Goal: Task Accomplishment & Management: Use online tool/utility

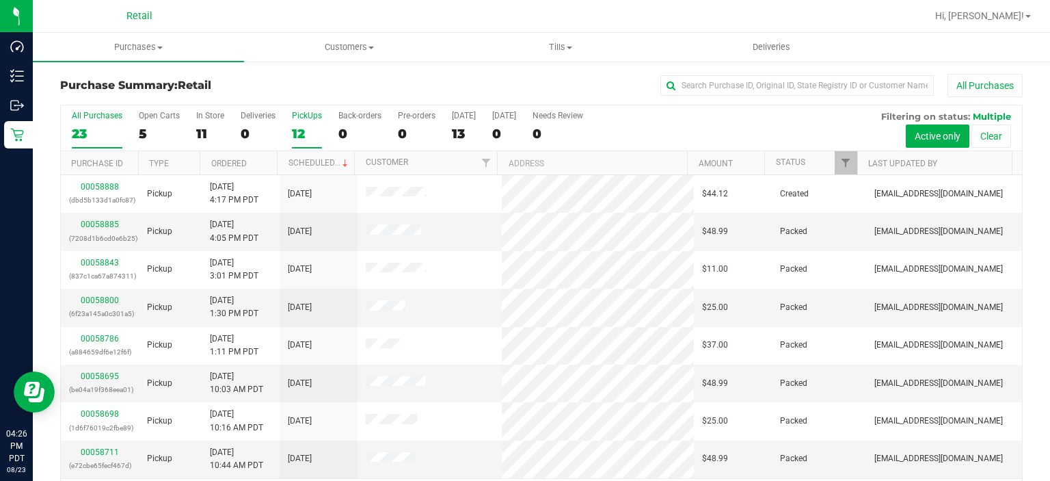
click at [306, 119] on div "PickUps" at bounding box center [307, 116] width 30 height 10
click at [0, 0] on input "PickUps 12" at bounding box center [0, 0] width 0 height 0
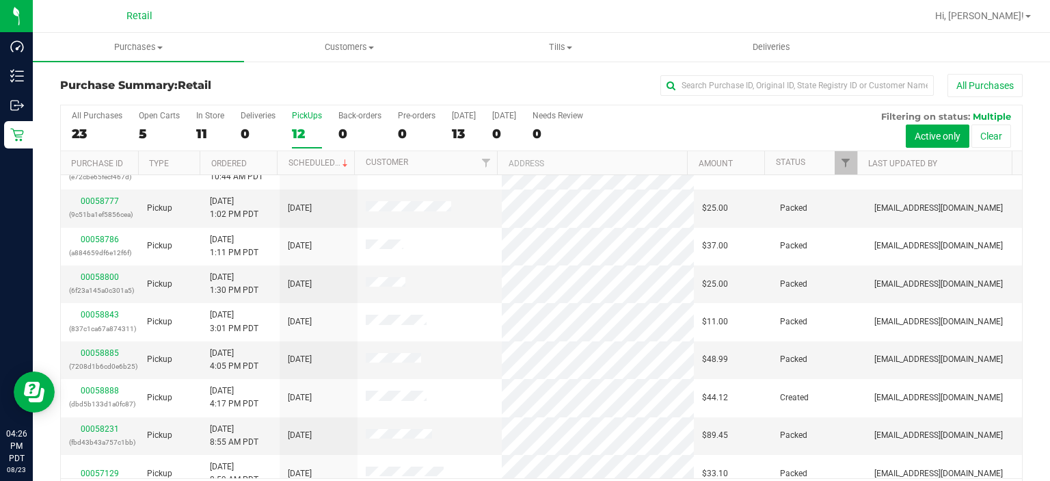
scroll to position [149, 0]
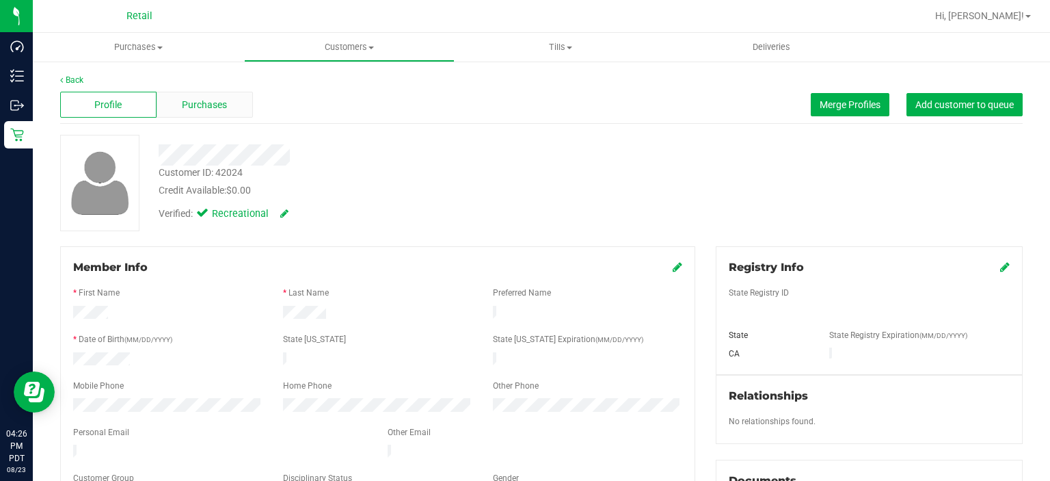
click at [211, 101] on span "Purchases" at bounding box center [204, 105] width 45 height 14
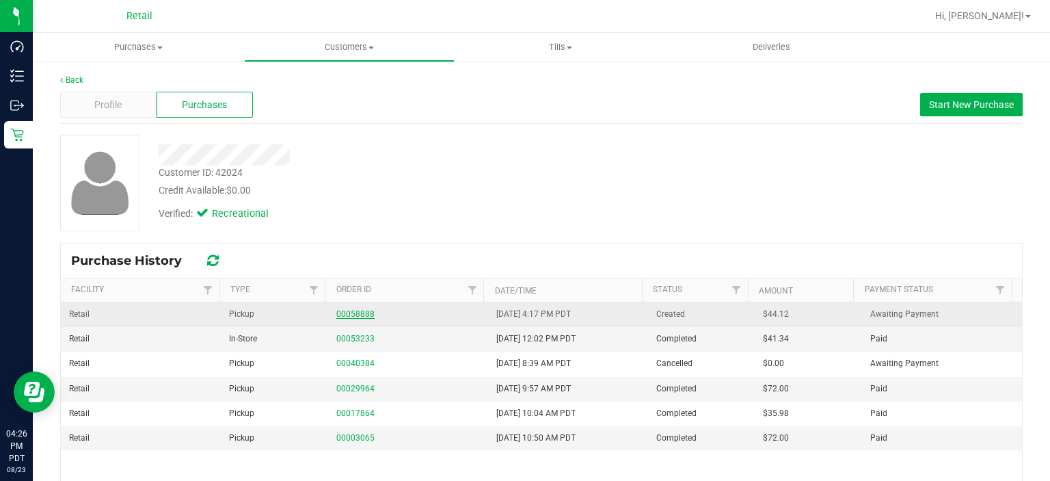
click at [359, 312] on link "00058888" at bounding box center [355, 314] width 38 height 10
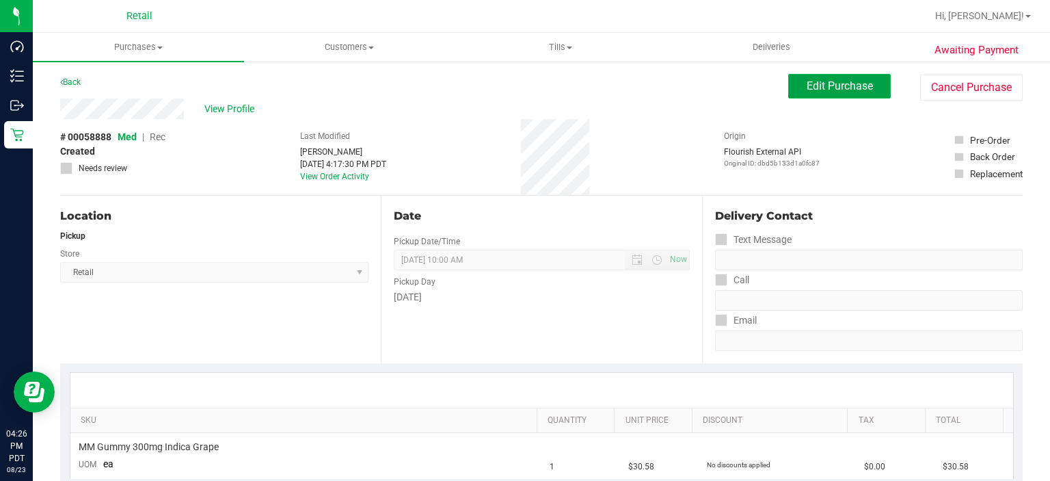
click at [840, 92] on span "Edit Purchase" at bounding box center [840, 85] width 66 height 13
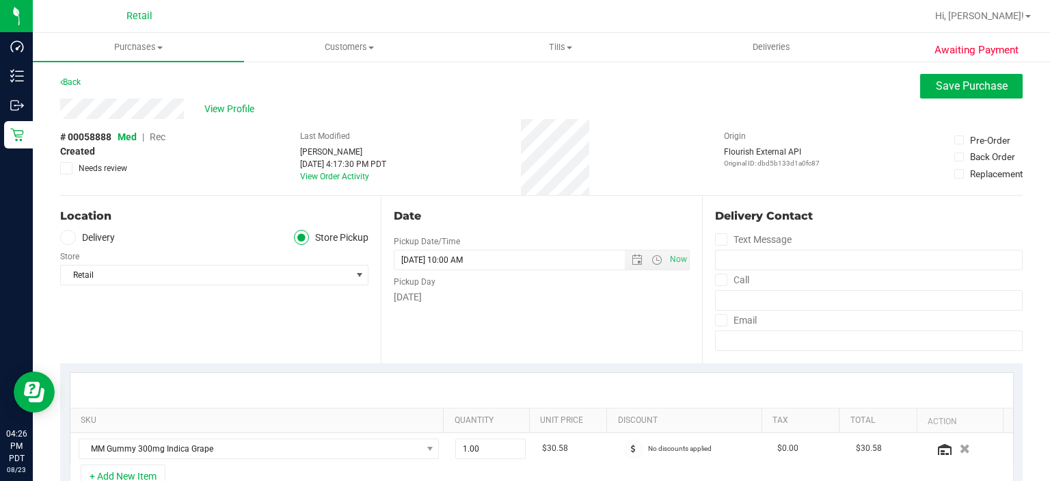
click at [160, 137] on span "Rec" at bounding box center [158, 136] width 16 height 11
click at [161, 137] on span "Rec" at bounding box center [158, 136] width 16 height 11
click at [991, 90] on span "Save Purchase" at bounding box center [972, 85] width 72 height 13
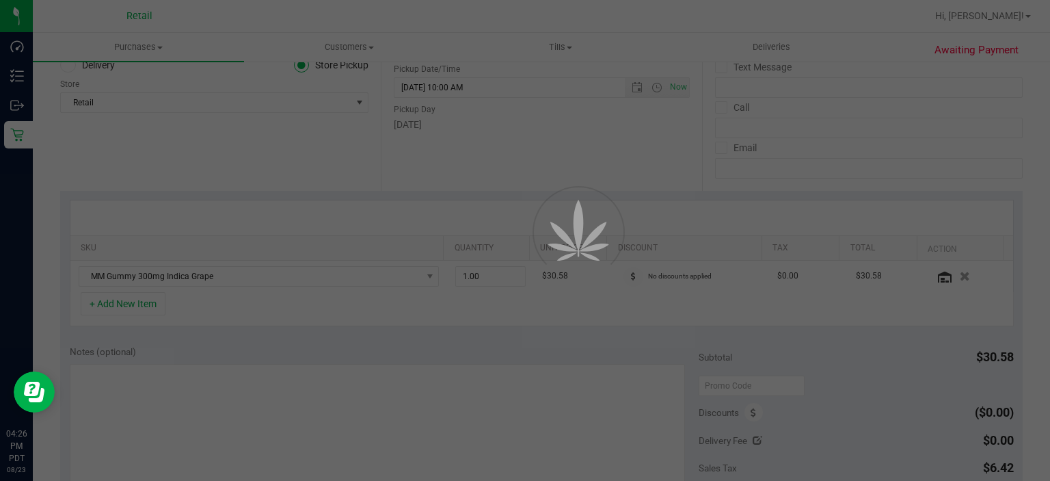
scroll to position [178, 0]
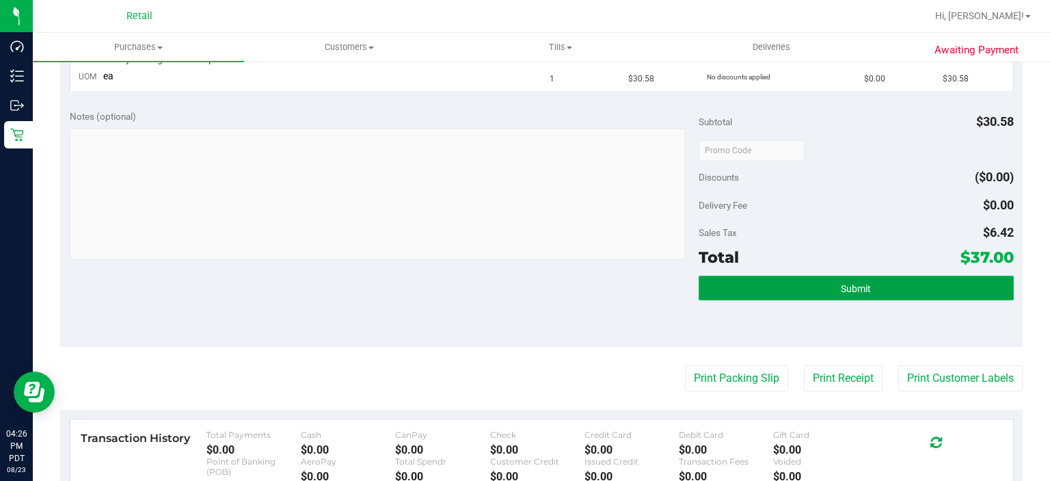
click at [922, 277] on button "Submit" at bounding box center [856, 288] width 315 height 25
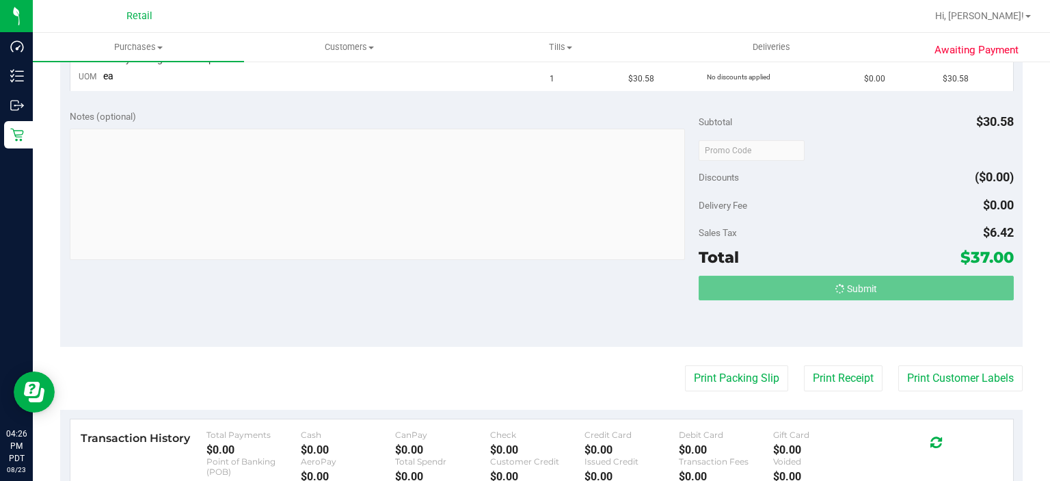
scroll to position [390, 0]
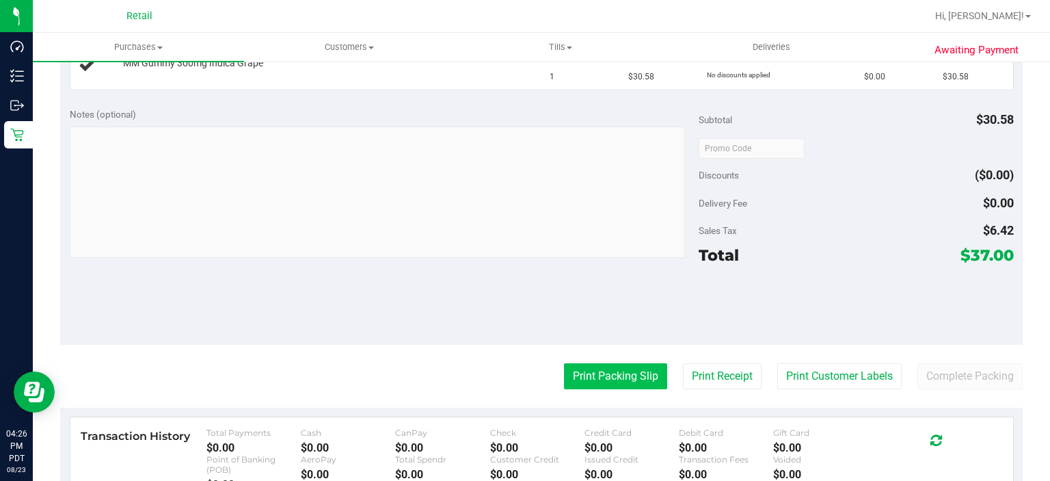
click at [621, 369] on button "Print Packing Slip" at bounding box center [615, 376] width 103 height 26
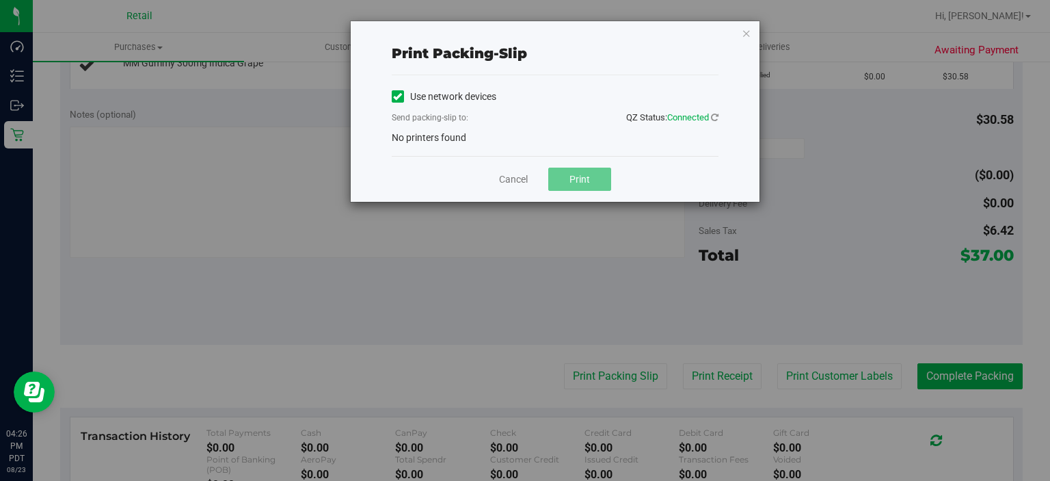
click at [399, 96] on icon at bounding box center [397, 96] width 9 height 0
click at [0, 0] on input "Use network devices" at bounding box center [0, 0] width 0 height 0
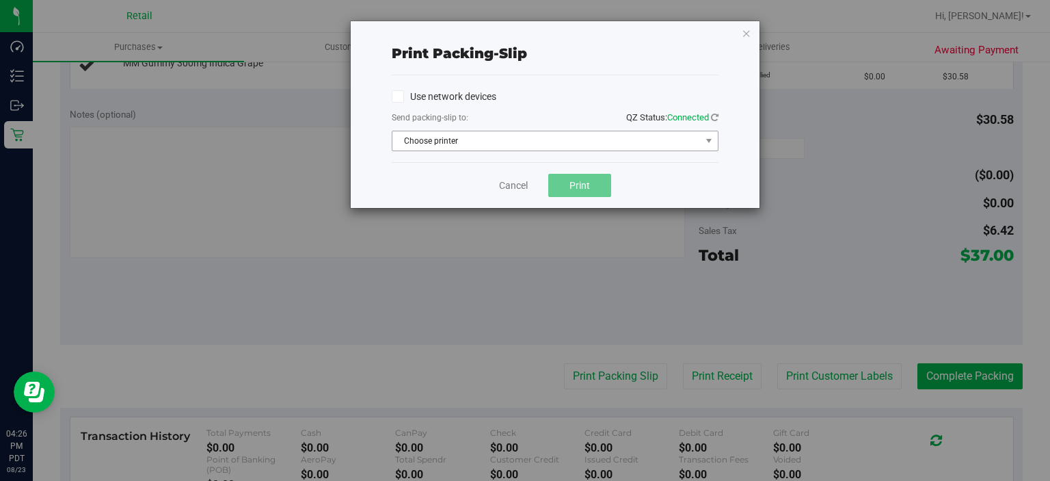
click at [539, 146] on span "Choose printer" at bounding box center [546, 140] width 308 height 19
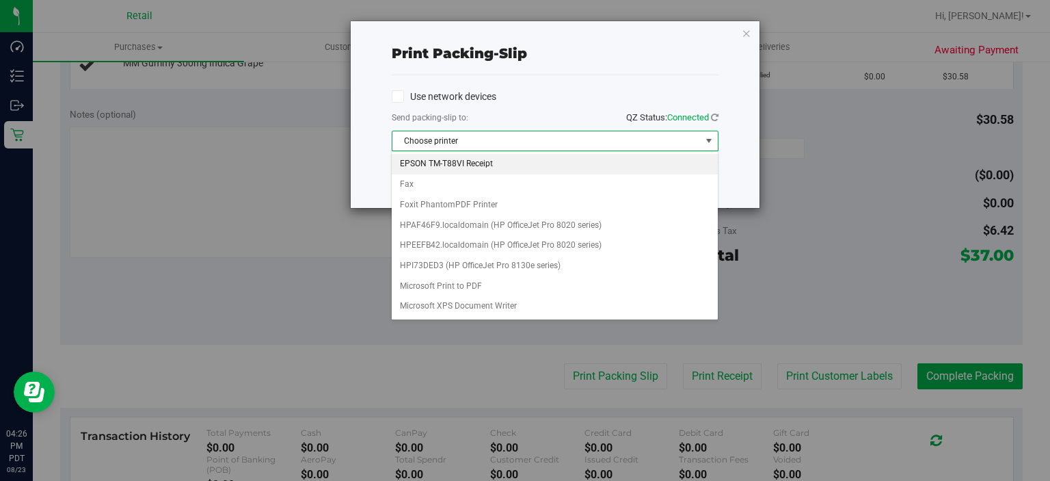
click at [457, 163] on li "EPSON TM-T88VI Receipt" at bounding box center [554, 164] width 325 height 21
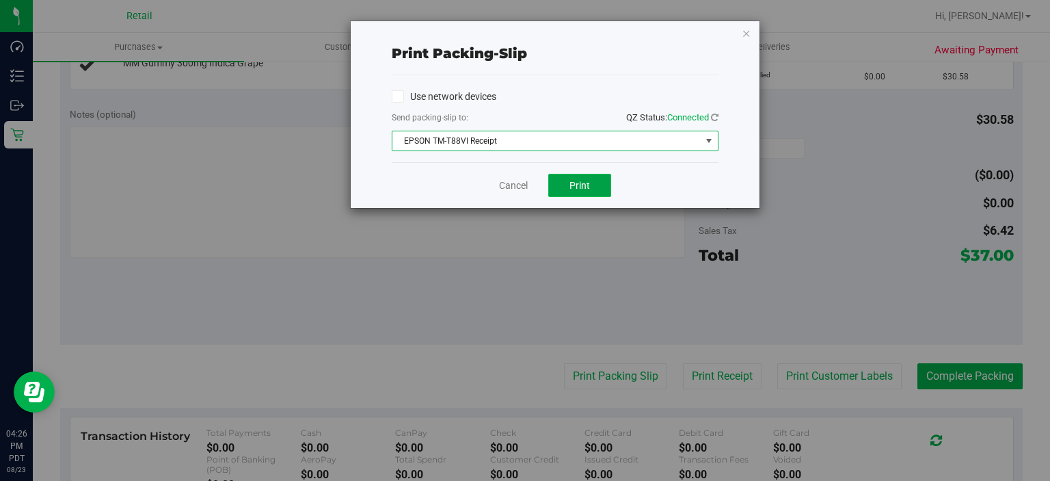
click at [583, 187] on span "Print" at bounding box center [580, 185] width 21 height 11
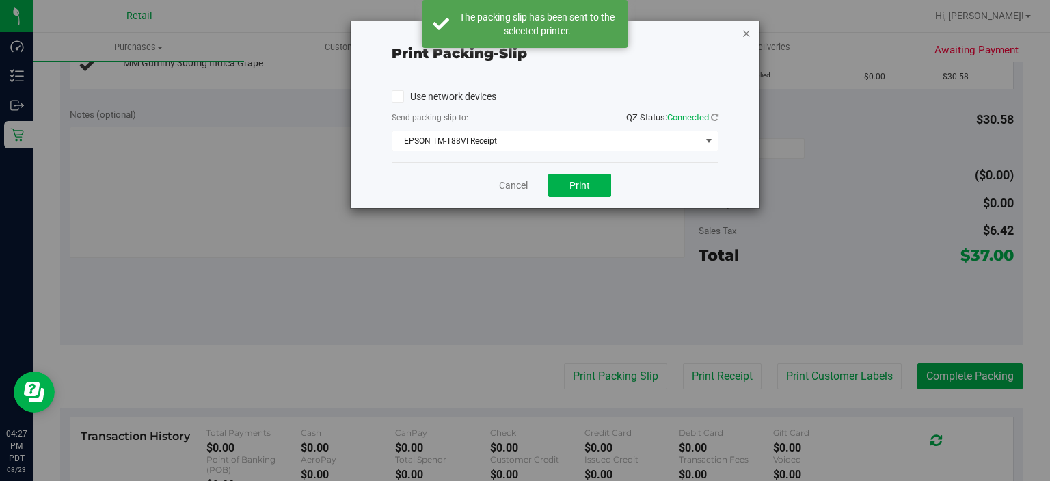
click at [747, 36] on icon "button" at bounding box center [747, 33] width 10 height 16
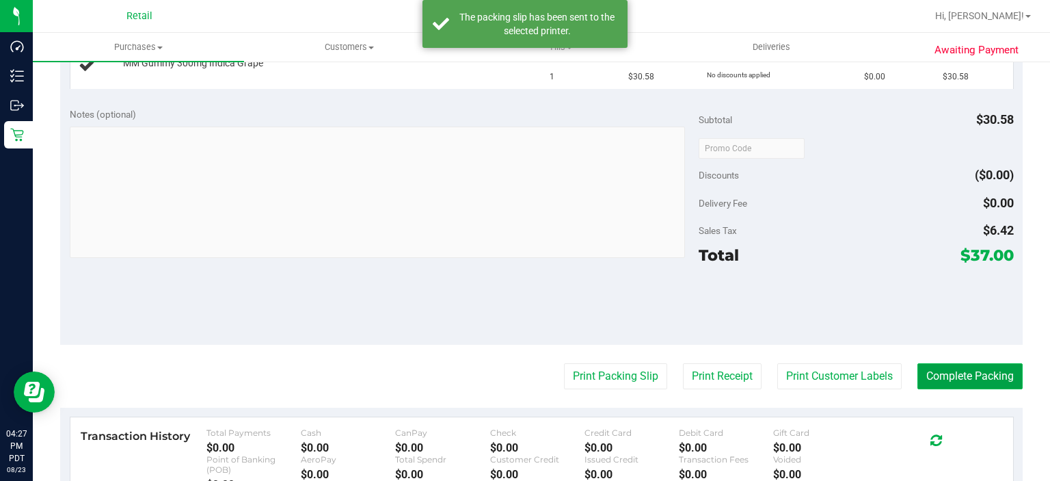
click at [969, 364] on button "Complete Packing" at bounding box center [970, 376] width 105 height 26
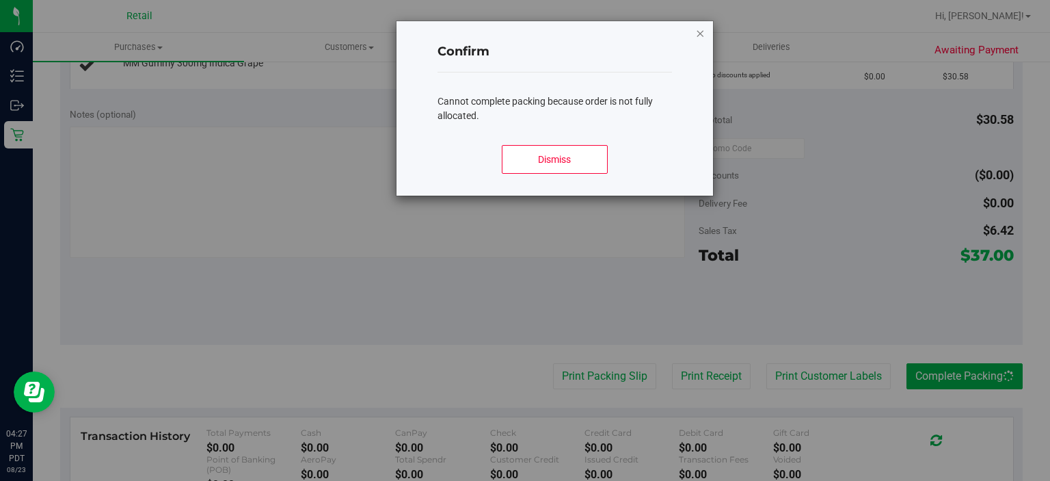
click at [698, 28] on icon "Close modal" at bounding box center [701, 33] width 10 height 16
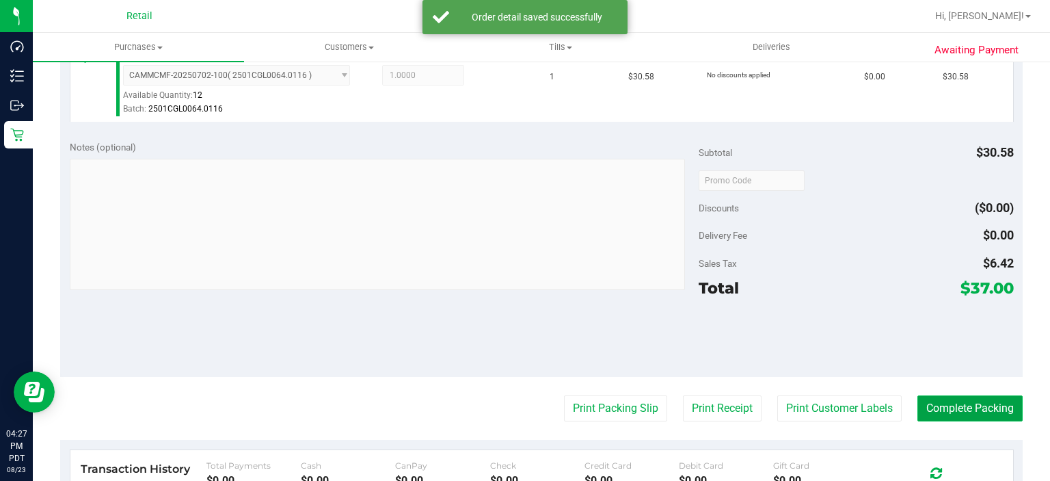
click at [945, 405] on button "Complete Packing" at bounding box center [970, 408] width 105 height 26
